Goal: Check status

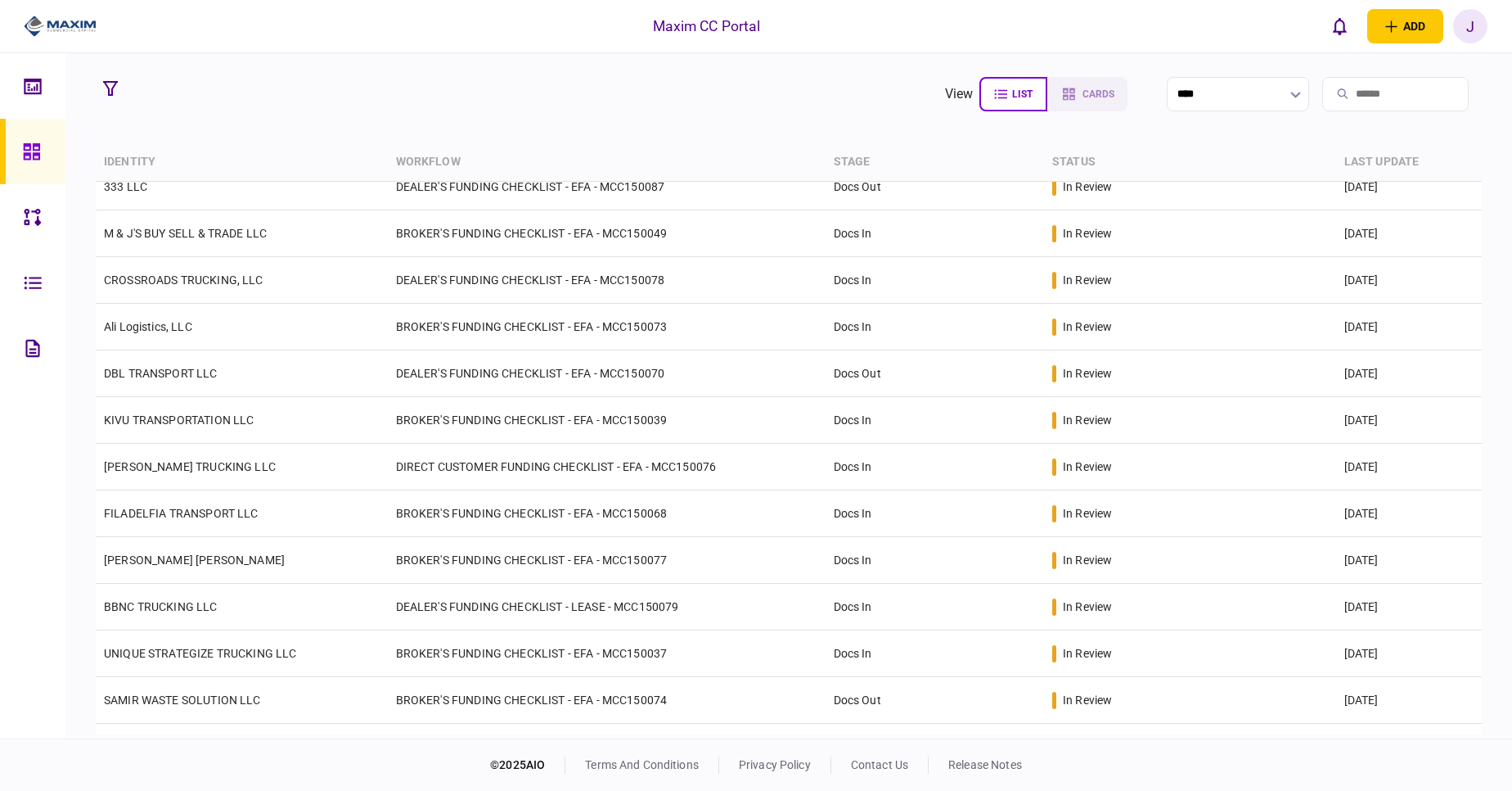
scroll to position [74, 0]
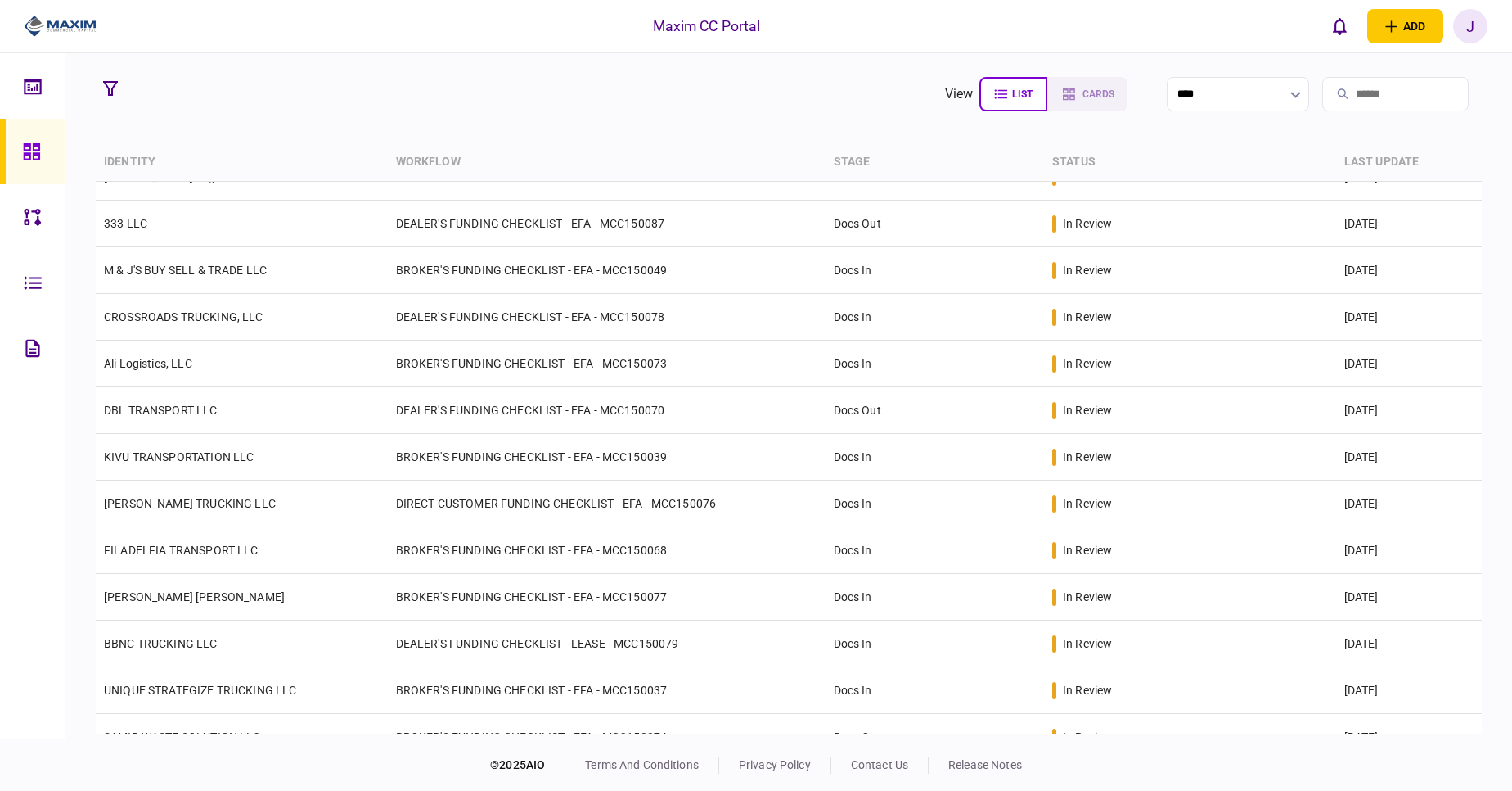
click at [204, 678] on td "UNIQUE STRATEGIZE TRUCKING LLC" at bounding box center [242, 691] width 292 height 47
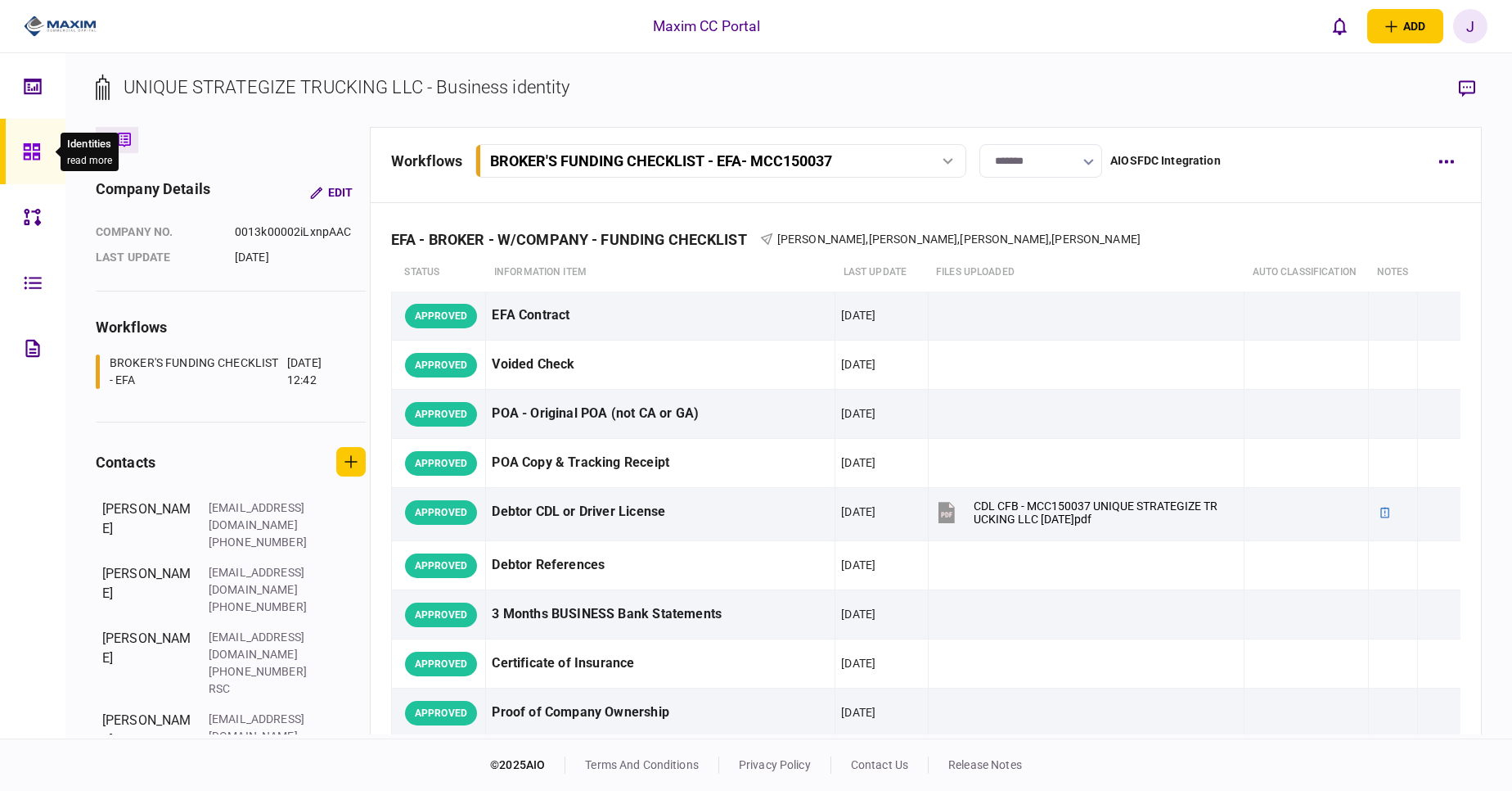
click at [23, 159] on icon at bounding box center [31, 152] width 16 height 16
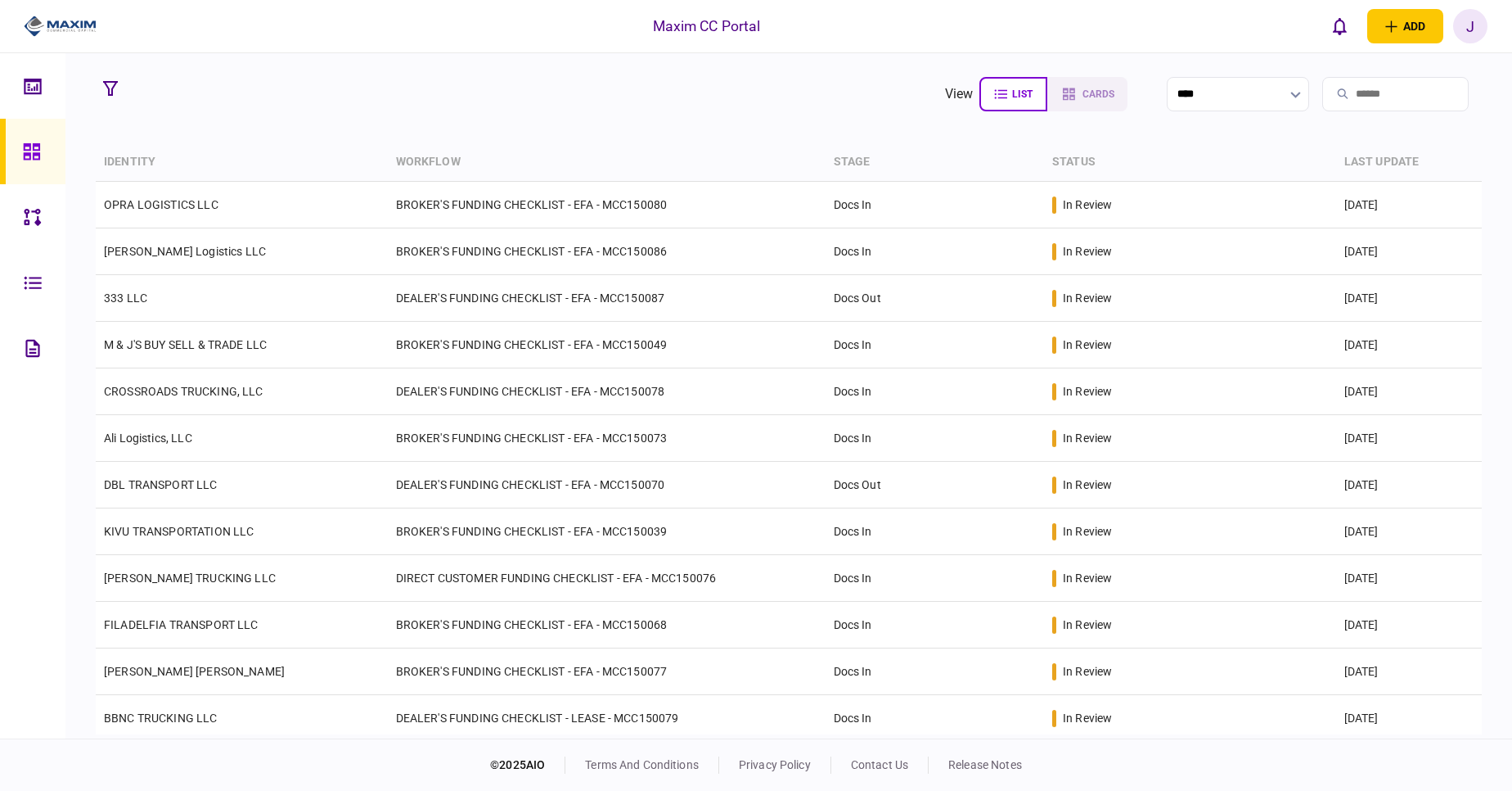
drag, startPoint x: 1483, startPoint y: 309, endPoint x: 1519, endPoint y: 511, distance: 205.2
click at [1511, 511] on html "Maxim CC Portal add business identity individual identity J J [PERSON_NAME] [PE…" at bounding box center [756, 396] width 1512 height 791
click at [29, 151] on icon at bounding box center [32, 152] width 18 height 19
click at [1082, 99] on span "cards" at bounding box center [1098, 94] width 32 height 12
type input "**********"
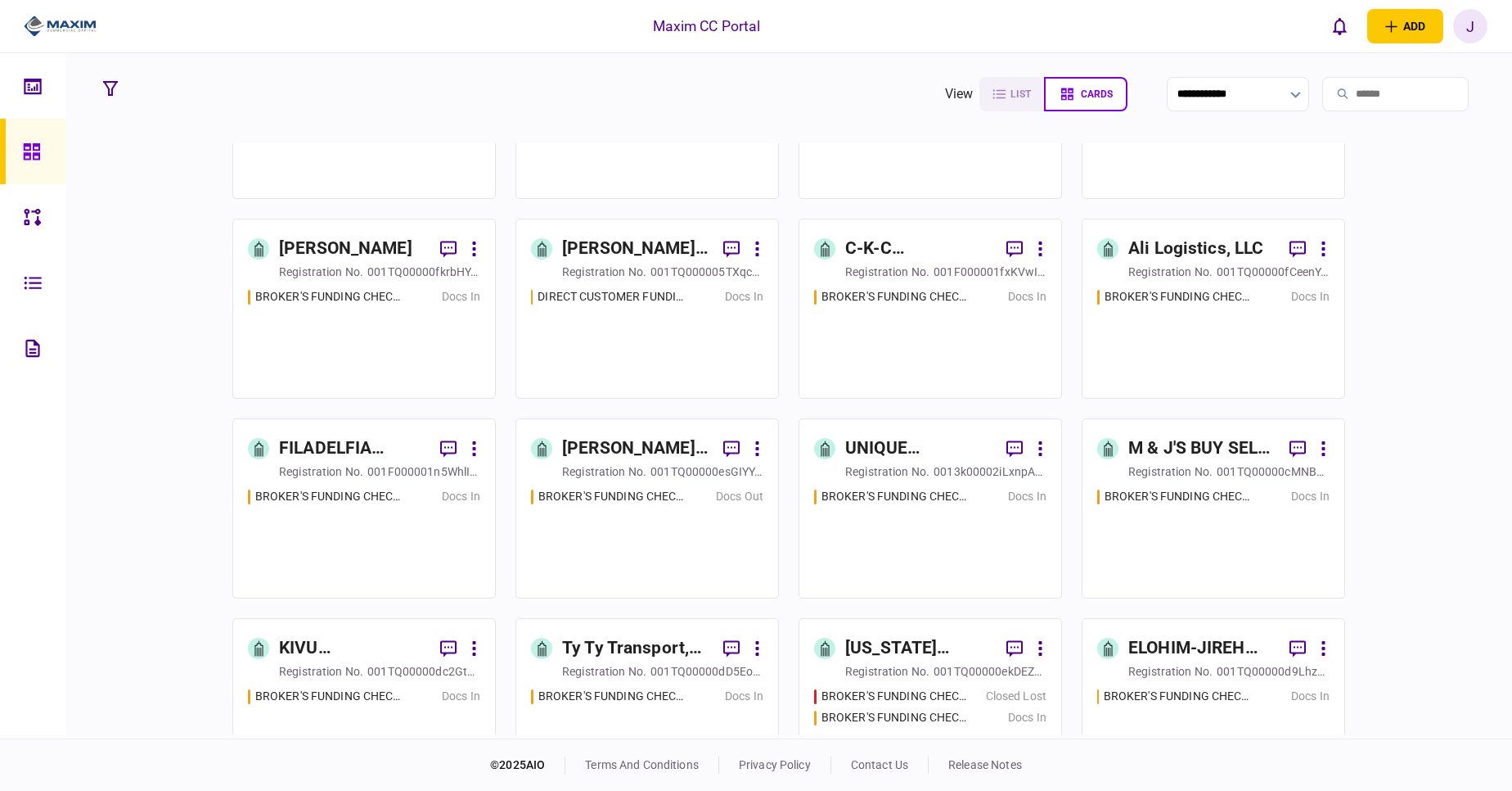
scroll to position [326, 0]
click at [1038, 443] on icon at bounding box center [1040, 447] width 5 height 15
click at [920, 547] on div at bounding box center [756, 396] width 1512 height 791
click at [877, 541] on div "BROKER'S FUNDING CHECKLIST - EFA - MCC150037 Docs In" at bounding box center [930, 533] width 232 height 95
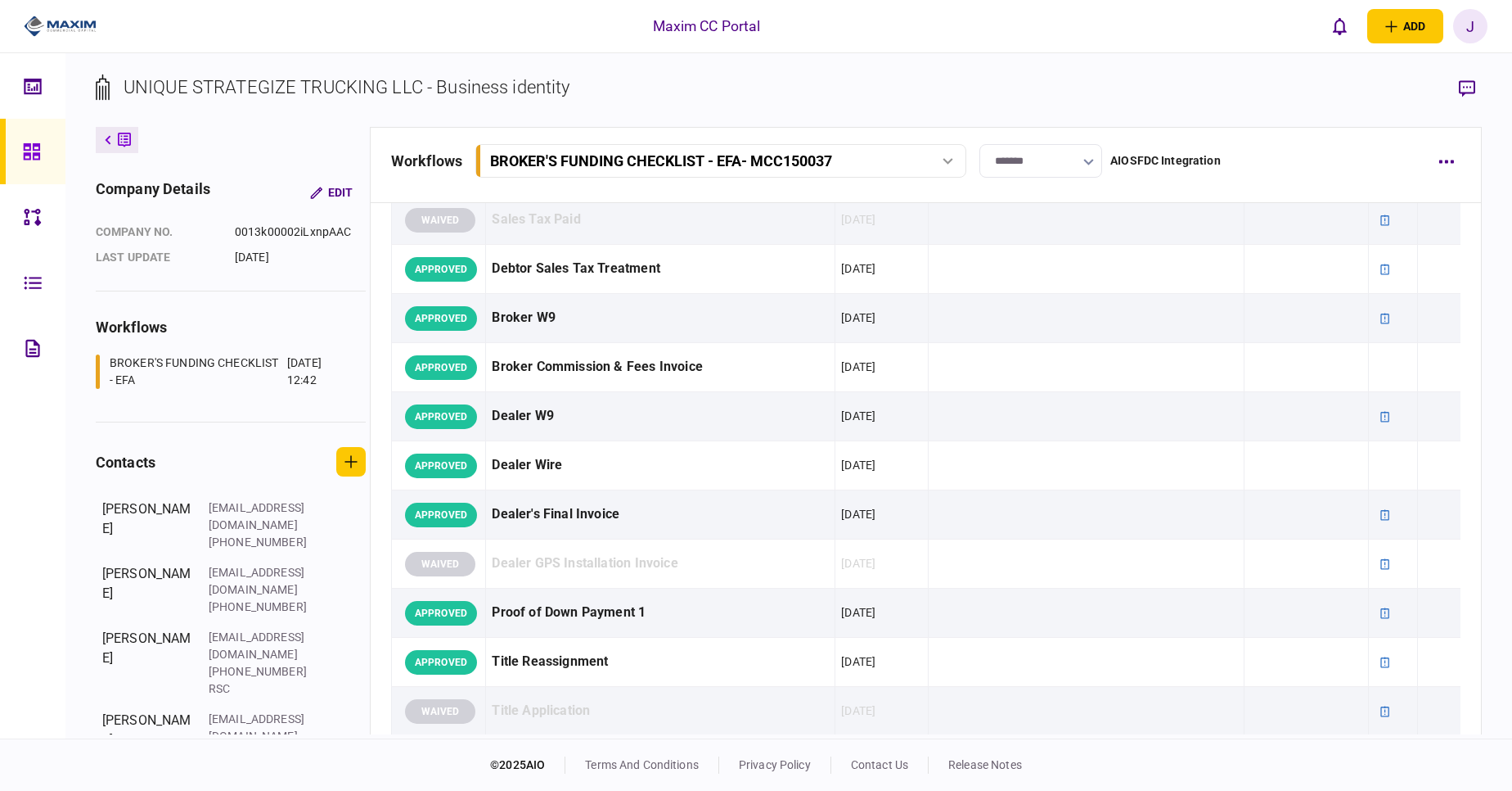
scroll to position [239, 0]
